Goal: Information Seeking & Learning: Understand process/instructions

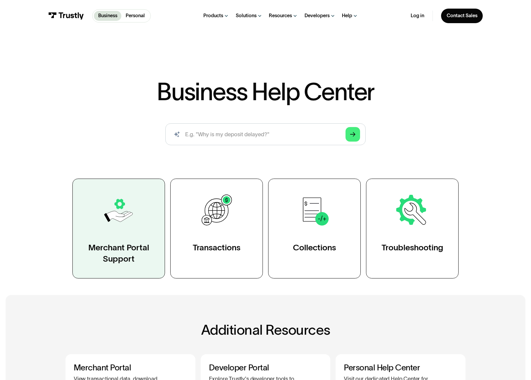
click at [141, 235] on link "Merchant Portal Support" at bounding box center [118, 229] width 93 height 100
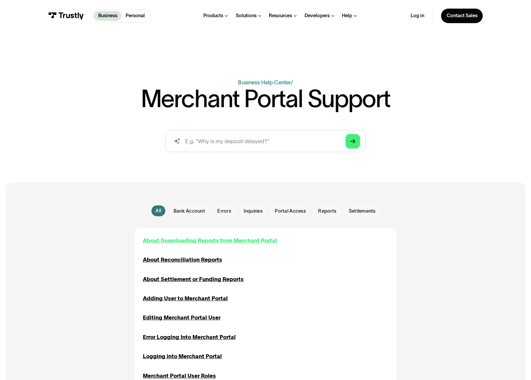
click at [175, 241] on div "About Downloading Reports from Merchant Portal" at bounding box center [210, 240] width 134 height 8
